Goal: Information Seeking & Learning: Learn about a topic

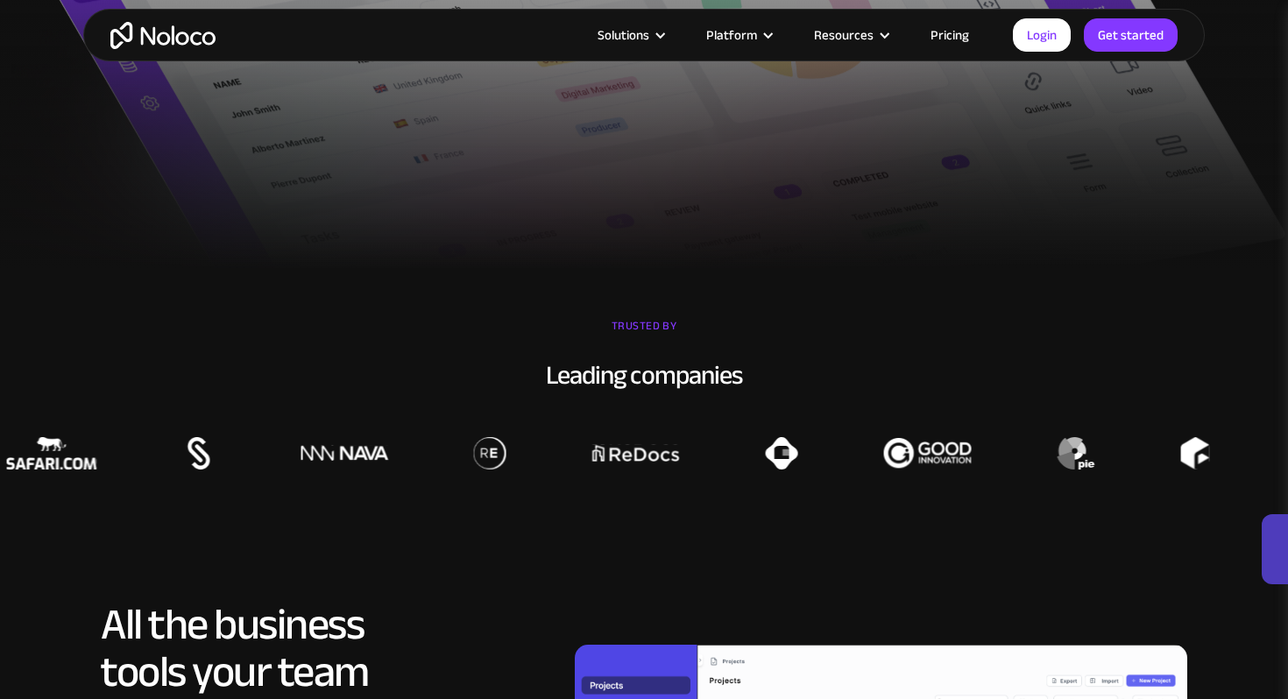
scroll to position [1340, 0]
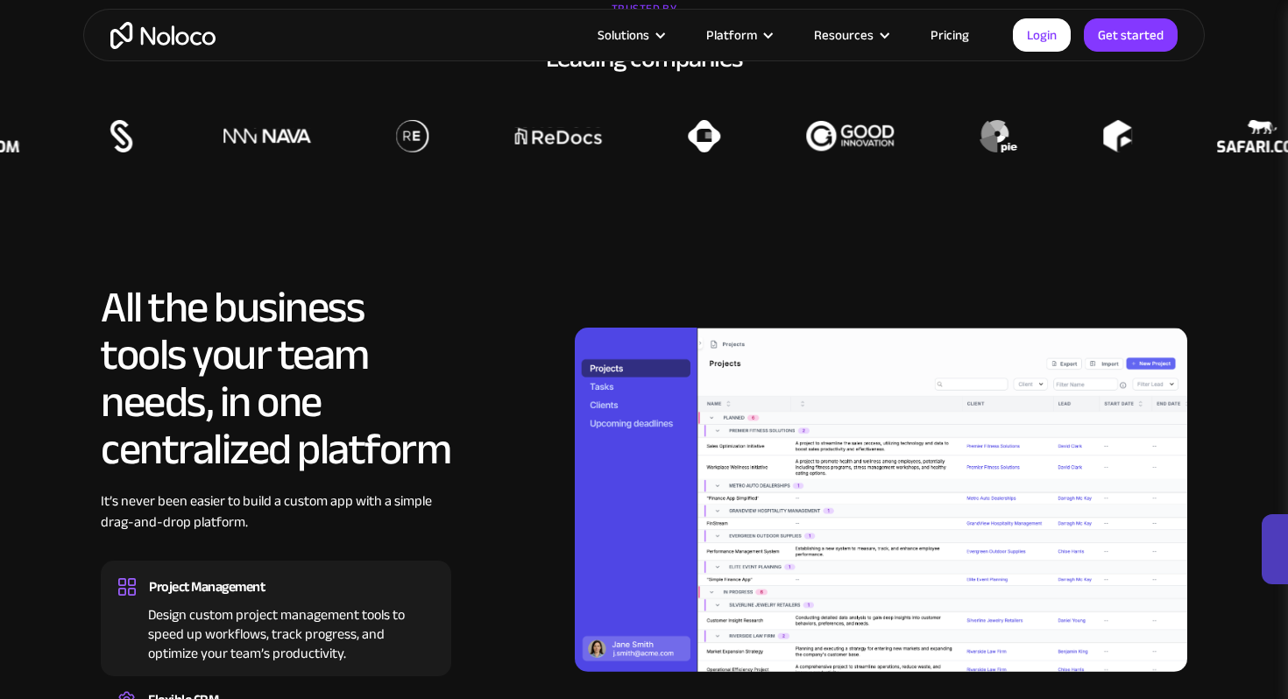
click at [946, 32] on link "Pricing" at bounding box center [950, 35] width 82 height 23
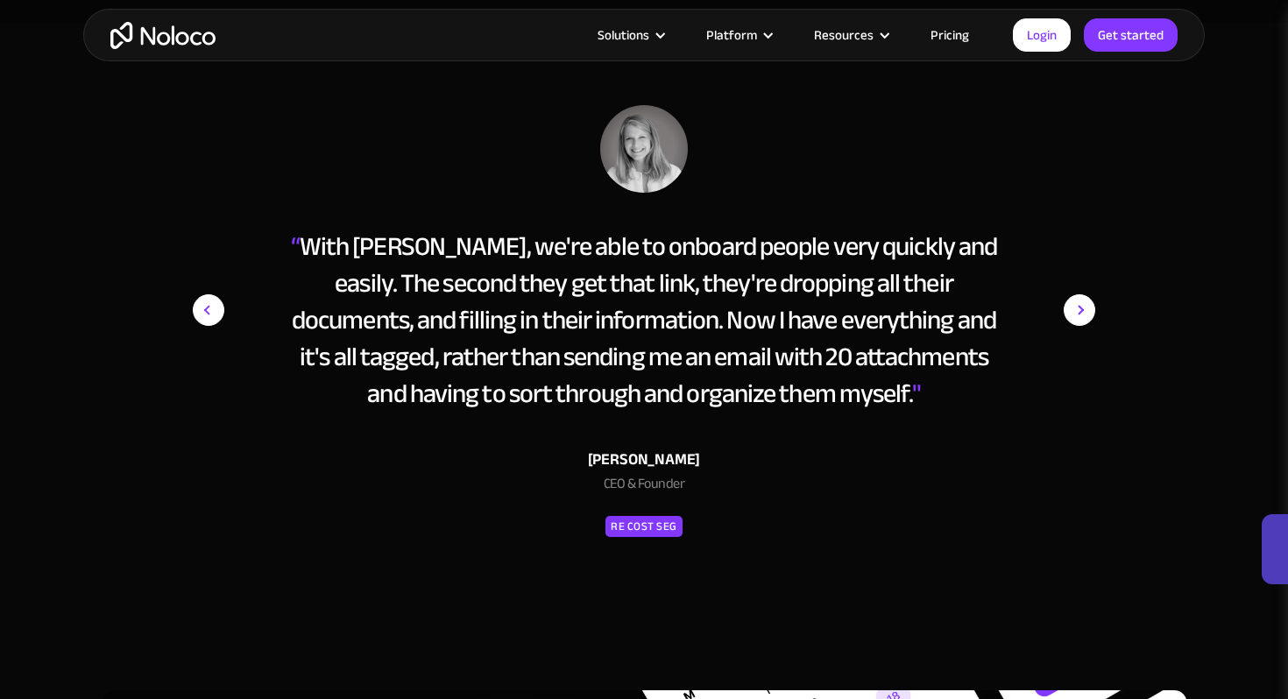
scroll to position [7759, 0]
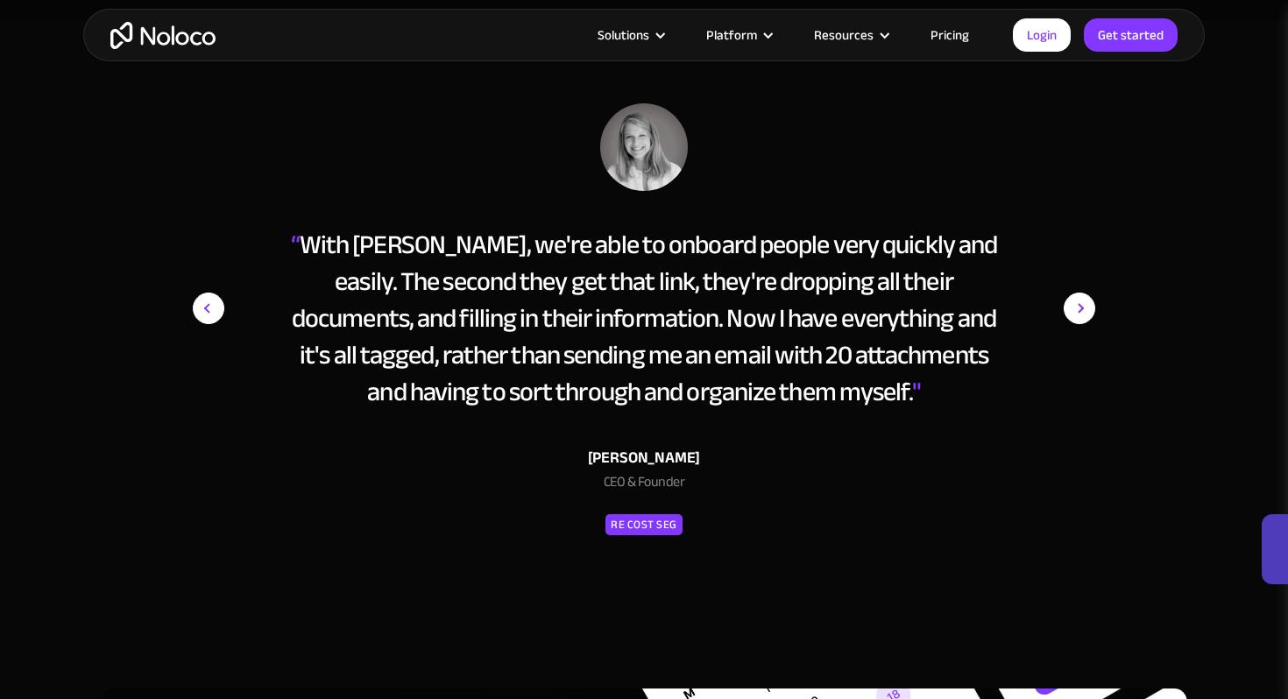
click at [1060, 305] on div "next slide" at bounding box center [1060, 338] width 70 height 471
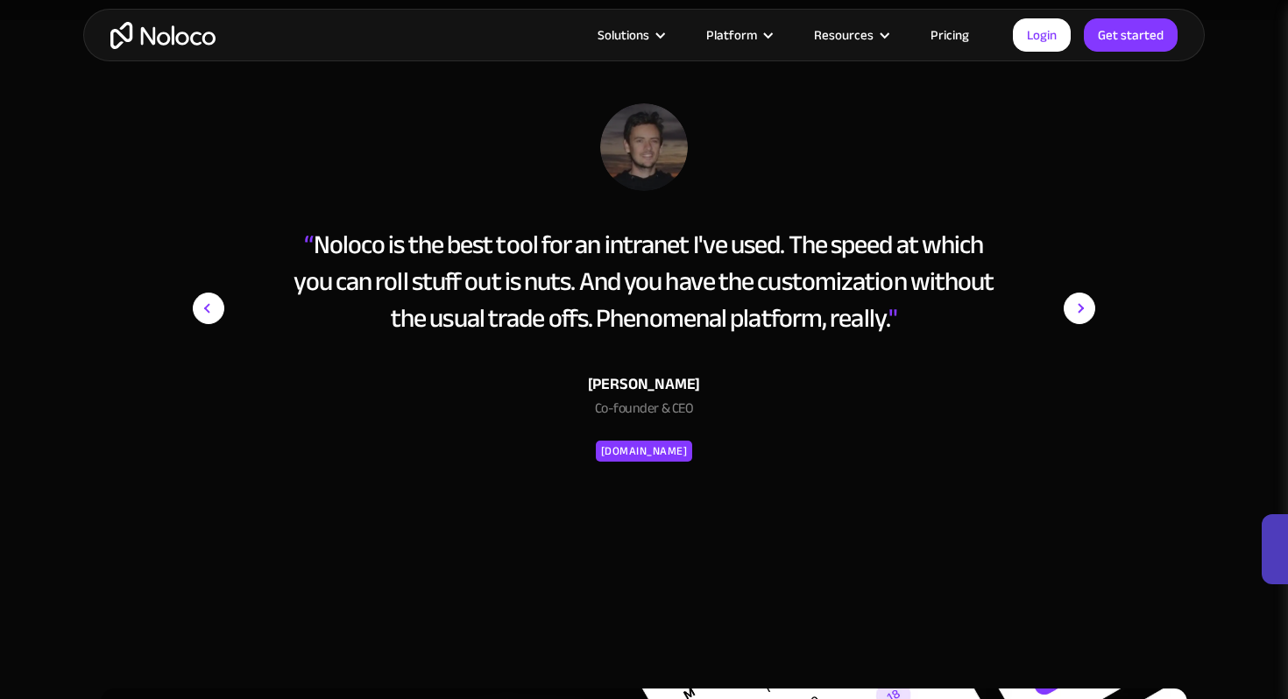
click at [1060, 305] on div "next slide" at bounding box center [1060, 338] width 70 height 471
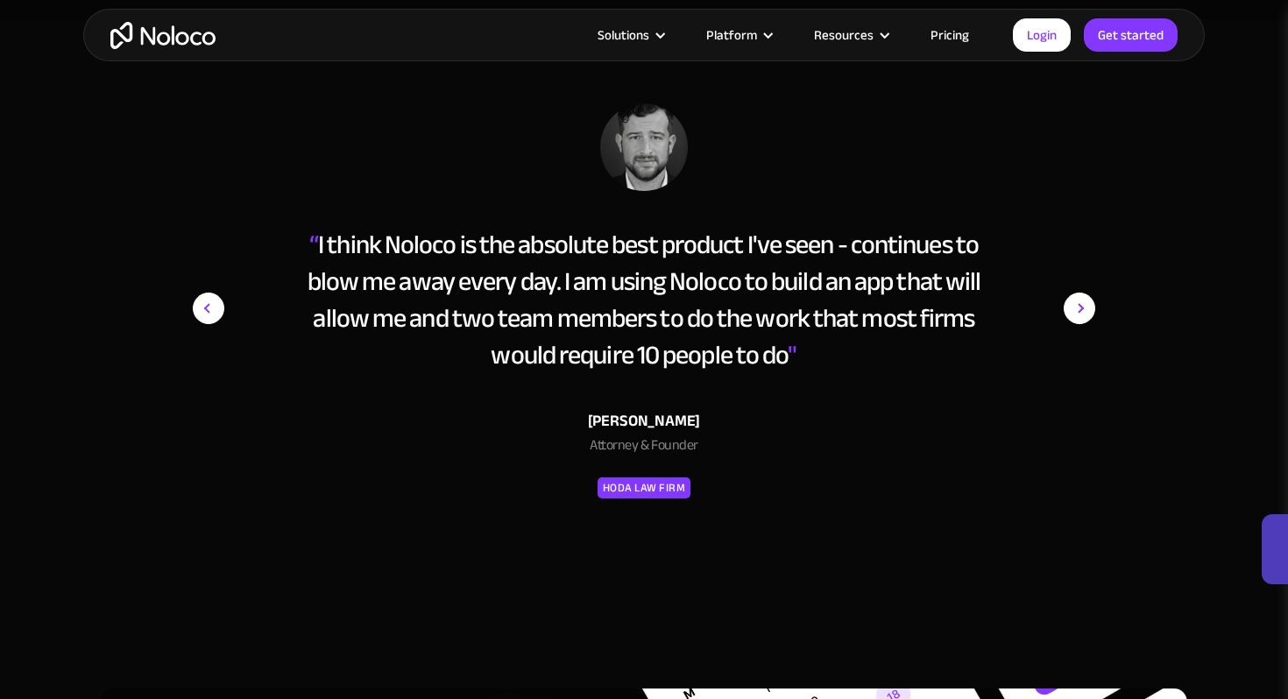
click at [1060, 305] on div "next slide" at bounding box center [1060, 338] width 70 height 471
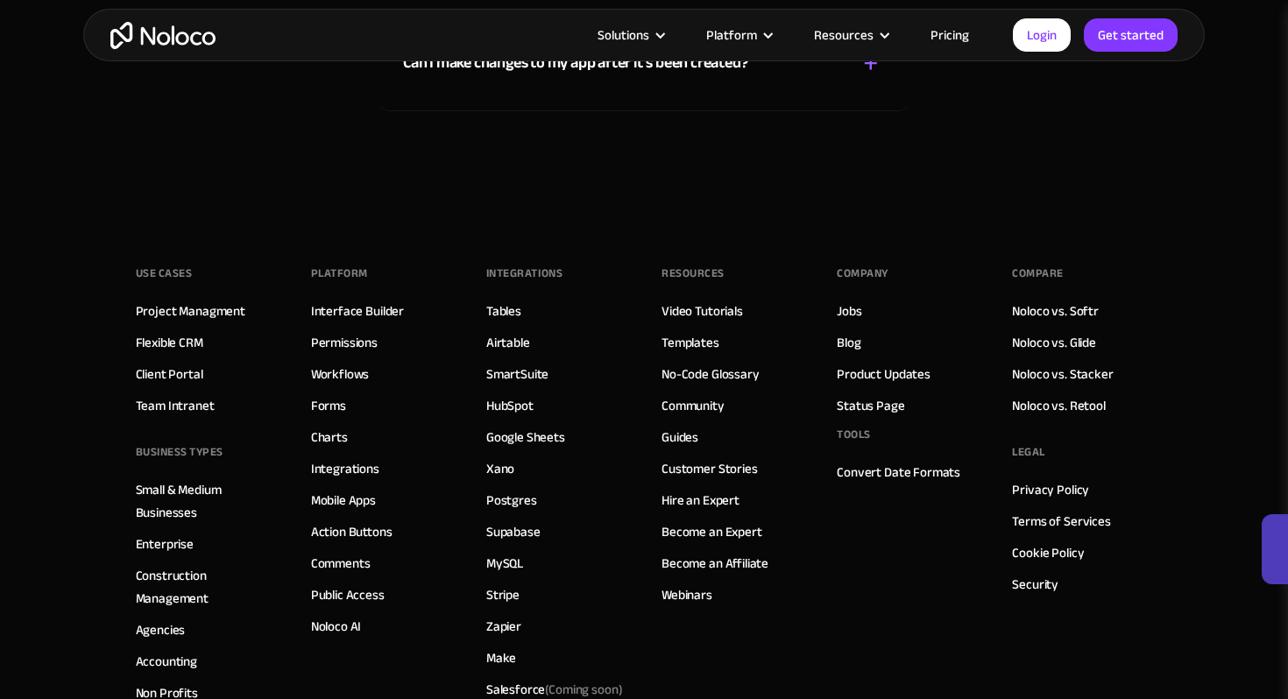
scroll to position [9891, 0]
